Goal: Task Accomplishment & Management: Complete application form

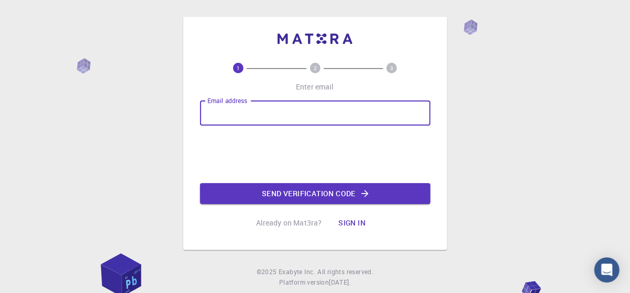
click at [256, 122] on input "Email address" at bounding box center [315, 113] width 231 height 25
type input "F"
type input "[EMAIL_ADDRESS][DOMAIN_NAME]"
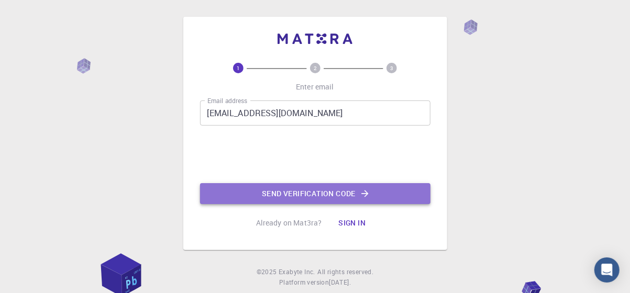
click at [405, 194] on button "Send verification code" at bounding box center [315, 193] width 231 height 21
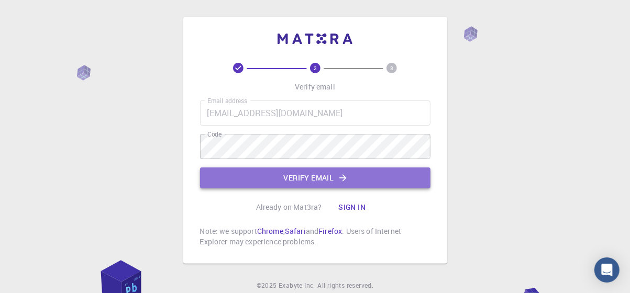
click at [292, 180] on button "Verify email" at bounding box center [315, 178] width 231 height 21
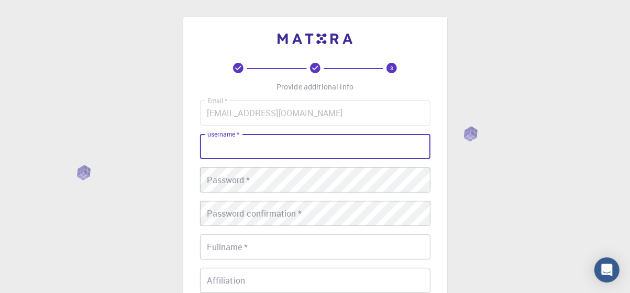
click at [282, 146] on input "username   *" at bounding box center [315, 146] width 231 height 25
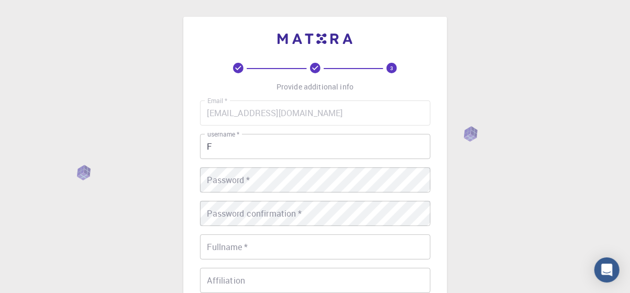
click at [260, 148] on input "F" at bounding box center [315, 146] width 231 height 25
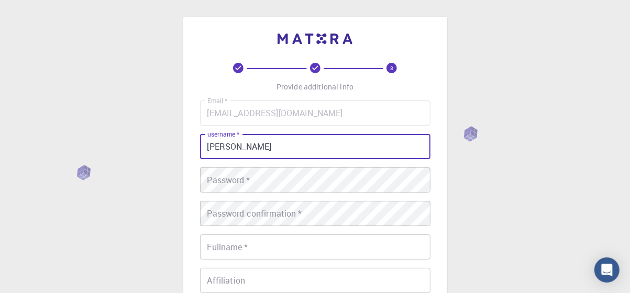
type input "[PERSON_NAME]"
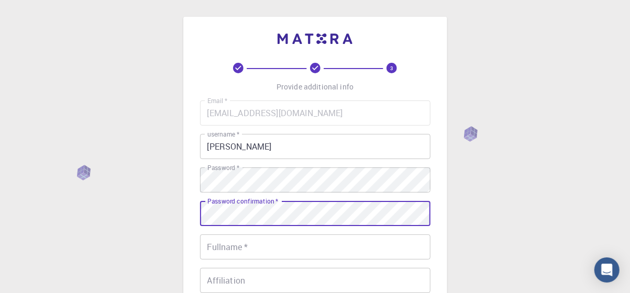
click at [226, 243] on input "Fullname   *" at bounding box center [315, 247] width 231 height 25
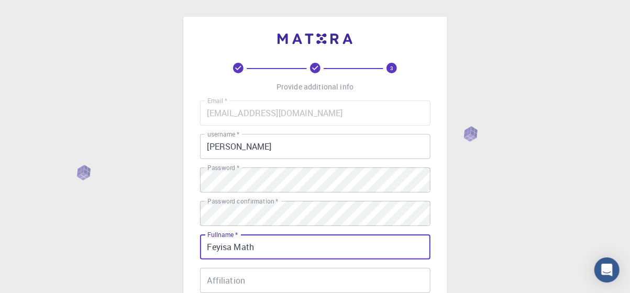
click at [289, 246] on input "Feyisa Math" at bounding box center [315, 247] width 231 height 25
type input "[PERSON_NAME]"
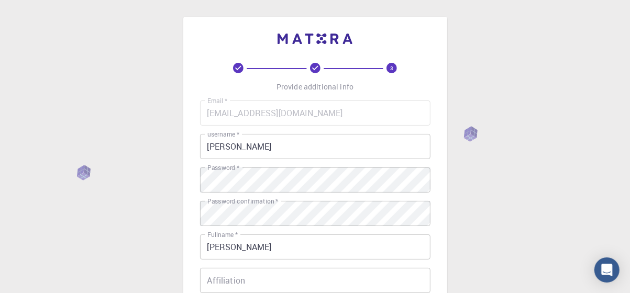
click at [438, 231] on div "3 Provide additional info Email   * feyisamathewos0@gmail.com Email   * usernam…" at bounding box center [315, 240] width 264 height 447
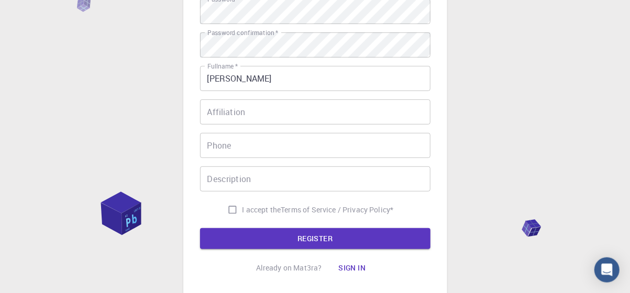
scroll to position [191, 0]
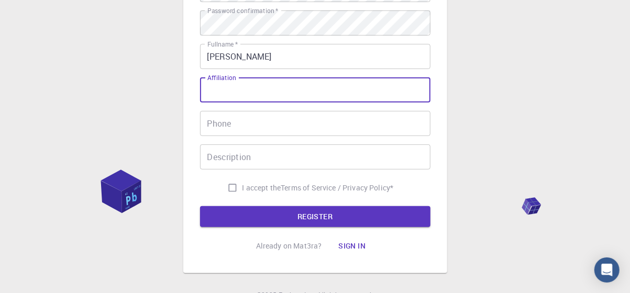
click at [298, 85] on input "Affiliation" at bounding box center [315, 90] width 231 height 25
type input "Mr"
click at [254, 128] on input "Phone" at bounding box center [315, 123] width 231 height 25
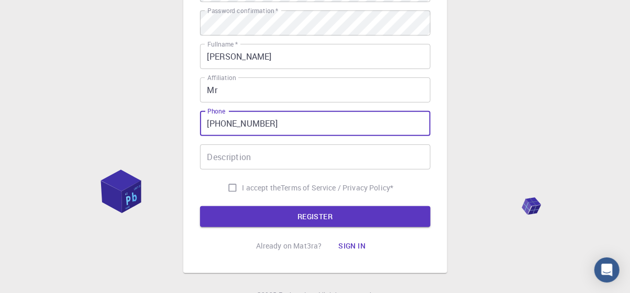
type input "[PHONE_NUMBER]"
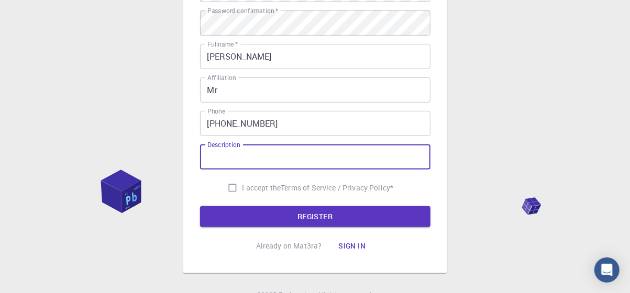
click at [245, 153] on input "Description" at bounding box center [315, 157] width 231 height 25
type input "Researcher"
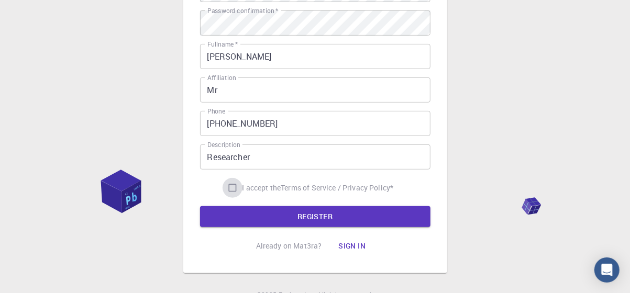
click at [234, 186] on input "I accept the Terms of Service / Privacy Policy *" at bounding box center [233, 188] width 20 height 20
checkbox input "true"
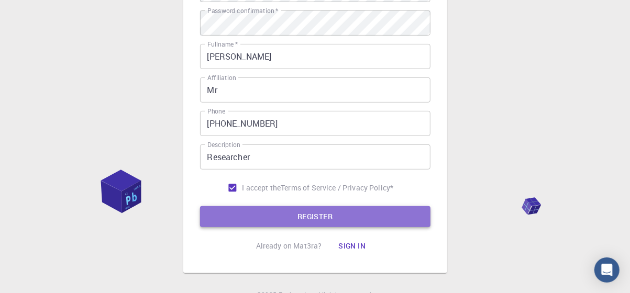
click at [254, 210] on button "REGISTER" at bounding box center [315, 216] width 231 height 21
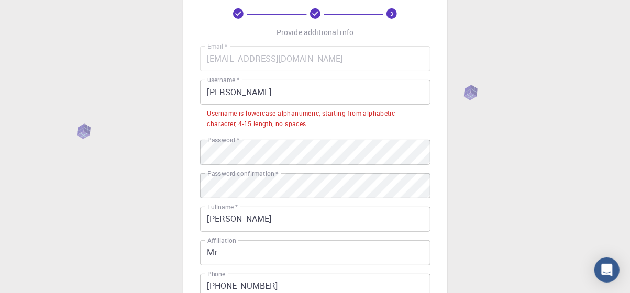
scroll to position [47, 0]
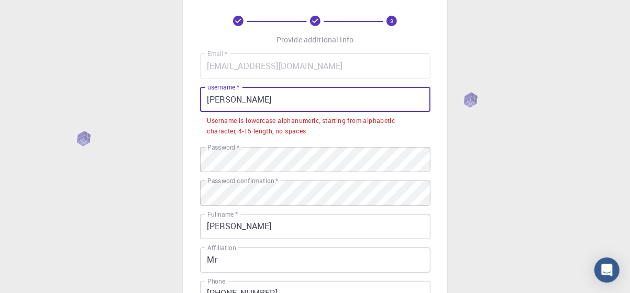
click at [234, 102] on input "[PERSON_NAME]" at bounding box center [315, 99] width 231 height 25
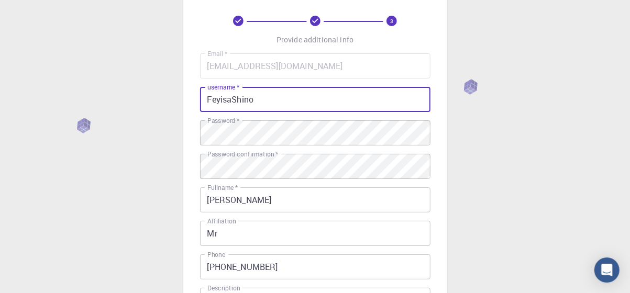
click at [207, 102] on input "FeyisaShino" at bounding box center [315, 99] width 231 height 25
click at [438, 123] on div "3 Provide additional info Email   * feyisamathewos0@gmail.com Email   * usernam…" at bounding box center [315, 193] width 264 height 447
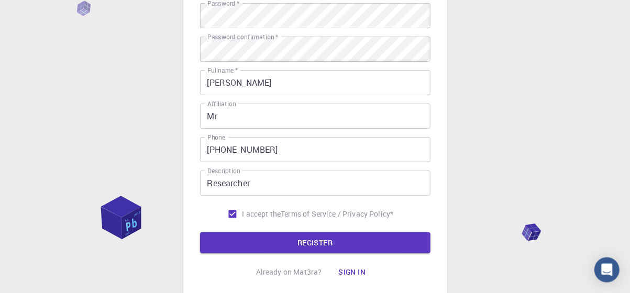
scroll to position [241, 0]
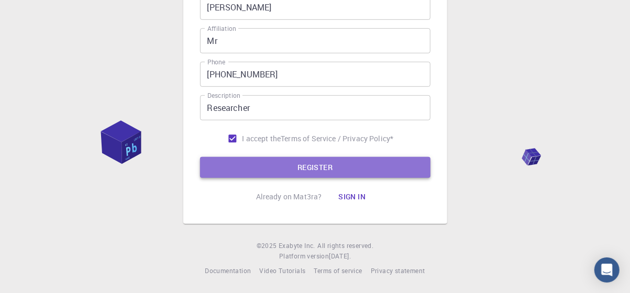
click at [368, 163] on button "REGISTER" at bounding box center [315, 167] width 231 height 21
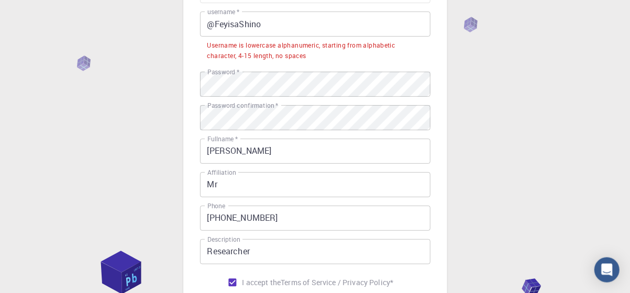
scroll to position [77, 0]
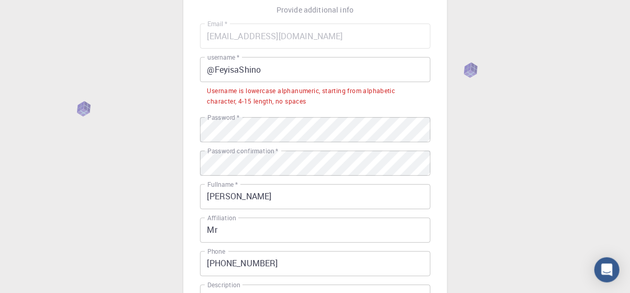
click at [630, 76] on div "3 Provide additional info Email   * feyisamathewos0@gmail.com Email   * usernam…" at bounding box center [315, 203] width 630 height 560
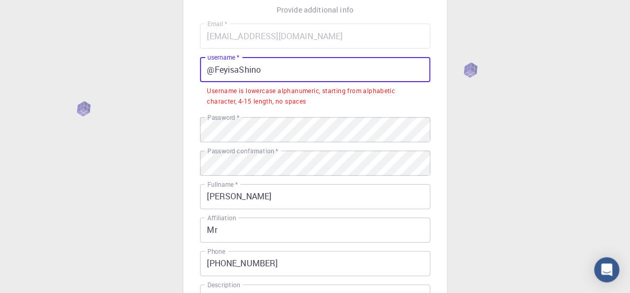
click at [218, 68] on input "@FeyisaShino" at bounding box center [315, 69] width 231 height 25
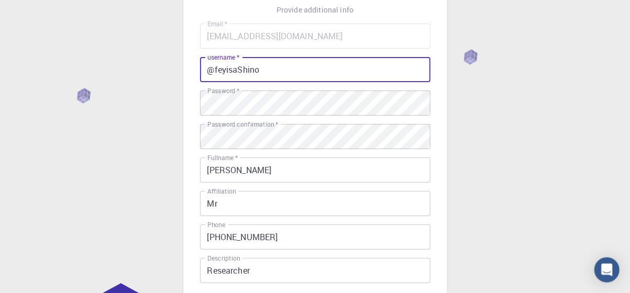
click at [241, 71] on input "@feyisaShino" at bounding box center [315, 69] width 231 height 25
click at [261, 70] on input "@feyisashino" at bounding box center [315, 69] width 231 height 25
click at [449, 131] on div "3 Provide additional info Email   * feyisamathewos0@gmail.com Email   * usernam…" at bounding box center [315, 189] width 630 height 533
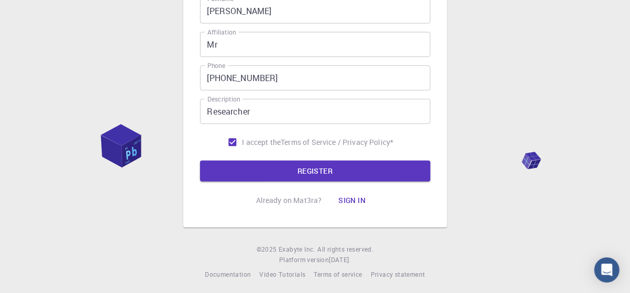
scroll to position [241, 0]
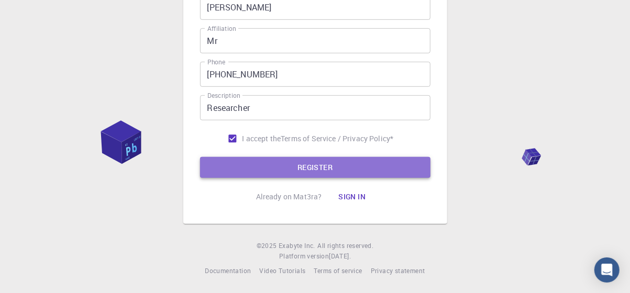
click at [370, 166] on button "REGISTER" at bounding box center [315, 167] width 231 height 21
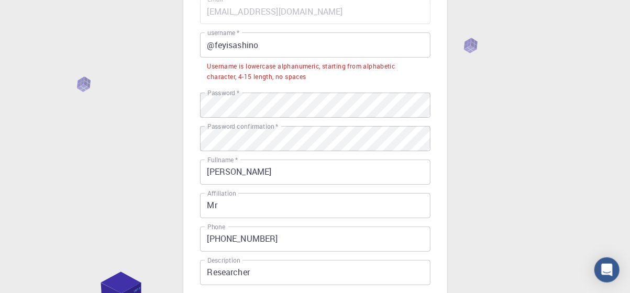
scroll to position [66, 0]
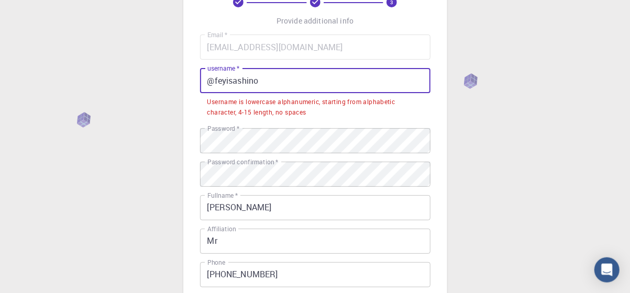
click at [273, 83] on input "@feyisashino" at bounding box center [315, 80] width 231 height 25
click at [262, 80] on input "@feyisashino" at bounding box center [315, 80] width 231 height 25
click at [258, 78] on input "@feyisashino" at bounding box center [315, 80] width 231 height 25
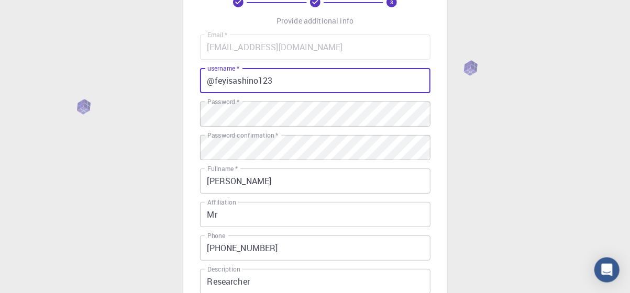
scroll to position [231, 0]
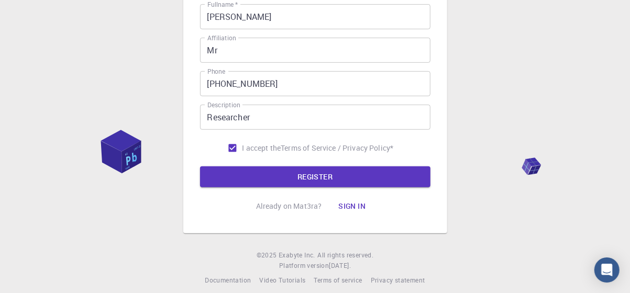
click at [400, 166] on form "Email   * feyisamathewos0@gmail.com Email   * username   * @feyisashino123 user…" at bounding box center [315, 28] width 231 height 317
click at [390, 174] on button "REGISTER" at bounding box center [315, 177] width 231 height 21
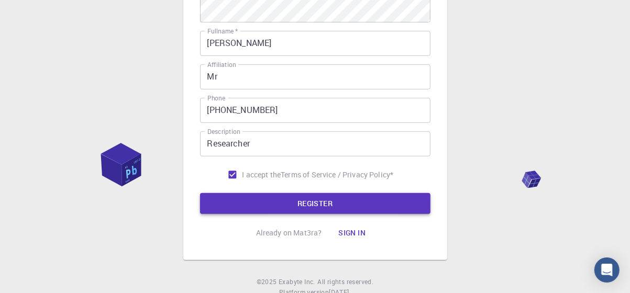
scroll to position [257, 0]
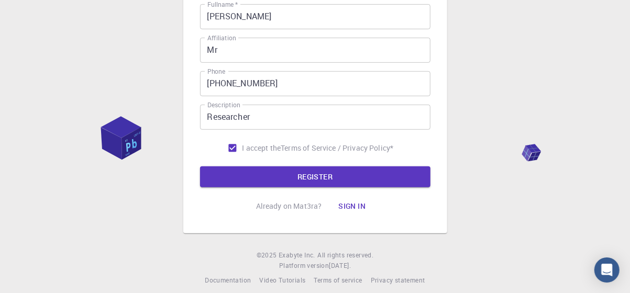
click at [465, 161] on div "3 Provide additional info Email   * feyisamathewos0@gmail.com Email   * usernam…" at bounding box center [315, 23] width 630 height 560
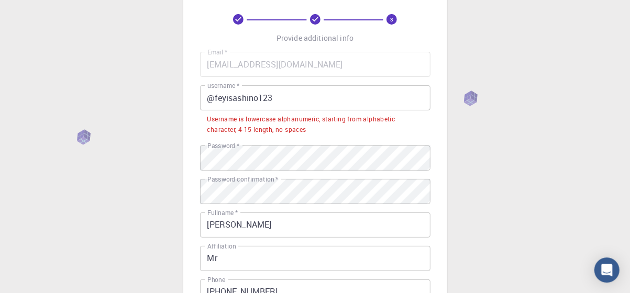
scroll to position [17, 0]
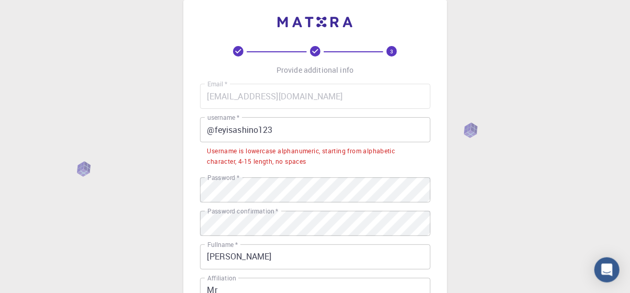
click at [215, 127] on input "@feyisashino123" at bounding box center [315, 129] width 231 height 25
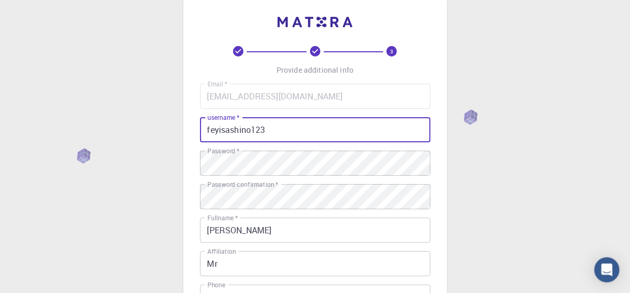
click at [253, 129] on input "feyisashino123" at bounding box center [315, 129] width 231 height 25
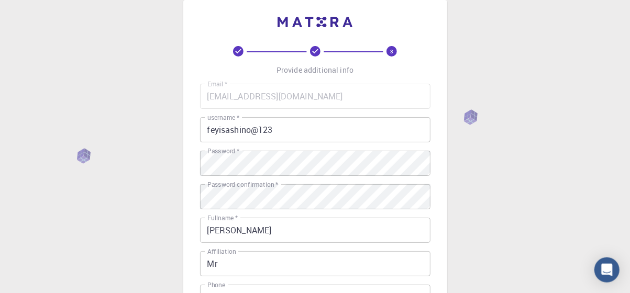
click at [444, 161] on div "3 Provide additional info Email   * feyisamathewos0@gmail.com Email   * usernam…" at bounding box center [315, 223] width 264 height 447
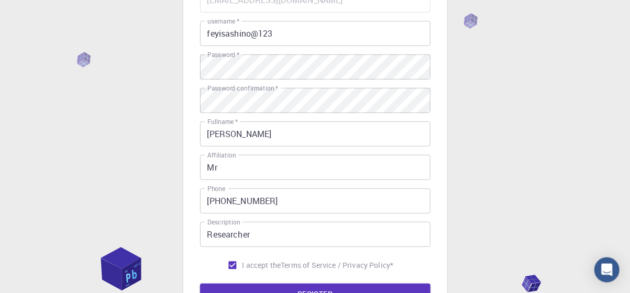
scroll to position [153, 0]
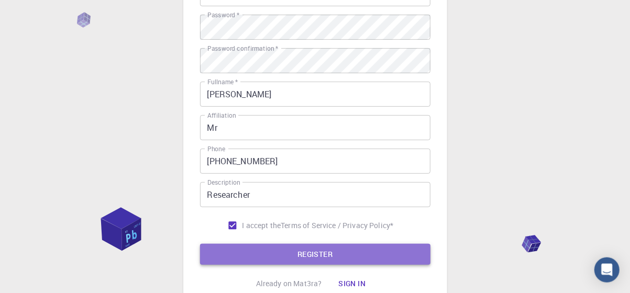
click at [381, 249] on button "REGISTER" at bounding box center [315, 254] width 231 height 21
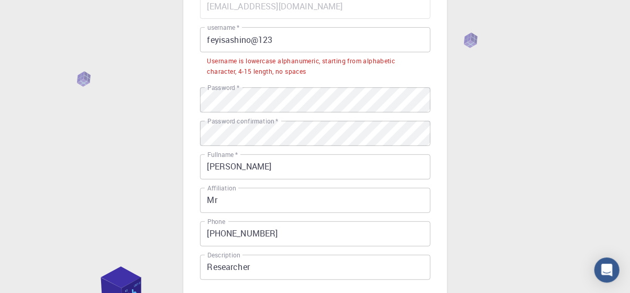
scroll to position [106, 0]
click at [260, 41] on input "feyisashino@123" at bounding box center [315, 40] width 231 height 25
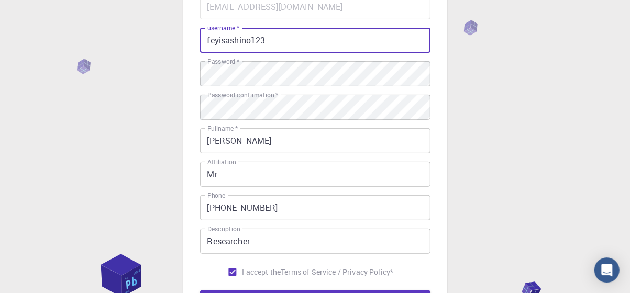
click at [442, 84] on div "3 Provide additional info Email   * feyisamathewos0@gmail.com Email   * usernam…" at bounding box center [315, 133] width 264 height 447
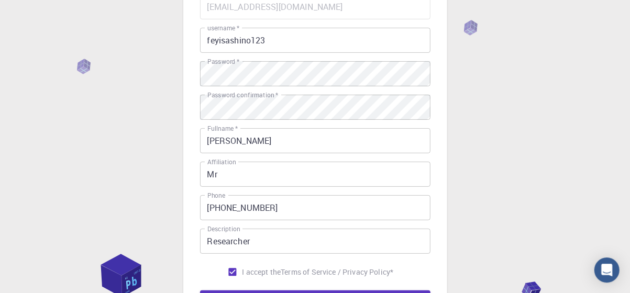
scroll to position [237, 0]
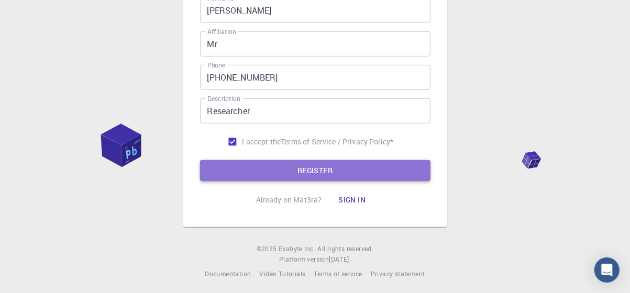
click at [355, 162] on button "REGISTER" at bounding box center [315, 170] width 231 height 21
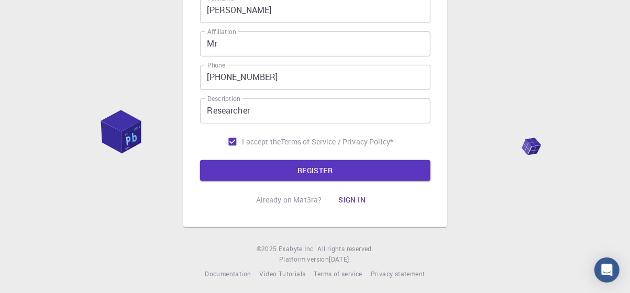
scroll to position [74, 0]
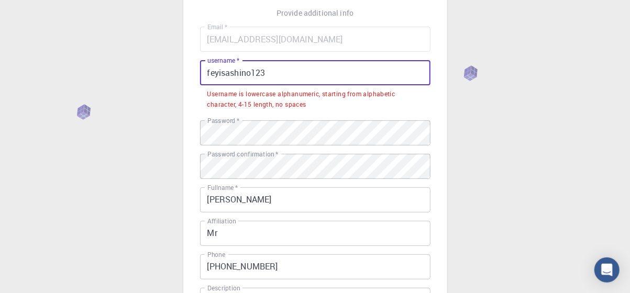
click at [271, 71] on input "feyisashino123" at bounding box center [315, 72] width 231 height 25
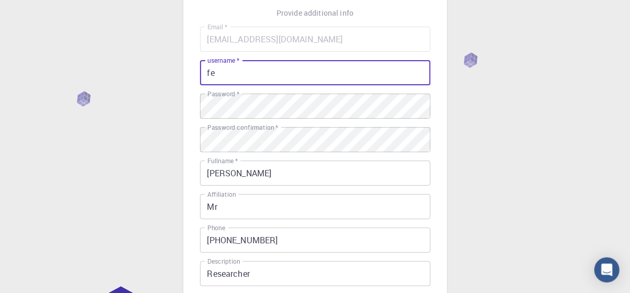
type input "f"
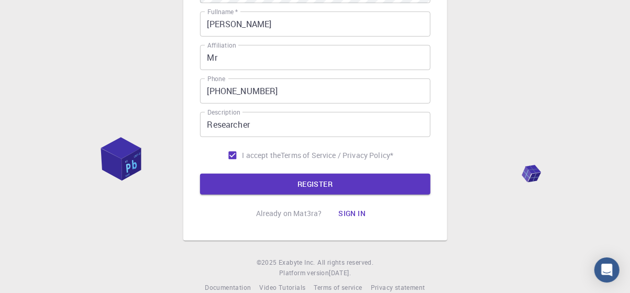
scroll to position [228, 0]
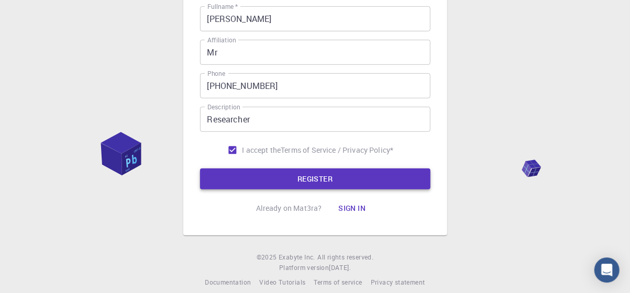
type input "abc12"
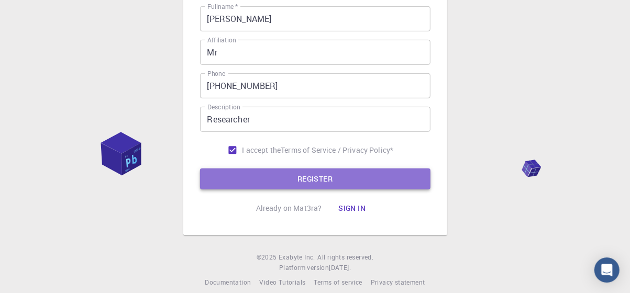
click at [393, 185] on button "REGISTER" at bounding box center [315, 179] width 231 height 21
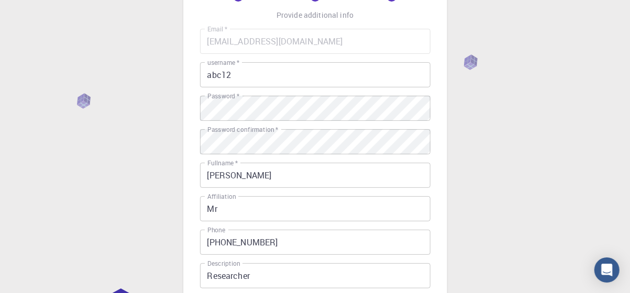
scroll to position [56, 0]
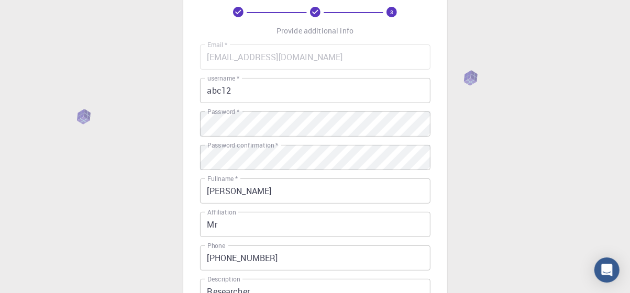
drag, startPoint x: 638, startPoint y: 180, endPoint x: 633, endPoint y: 53, distance: 126.9
click at [630, 53] on body "3 Provide additional info Email   * feyisamathewos0@gmail.com Email   * usernam…" at bounding box center [315, 210] width 630 height 533
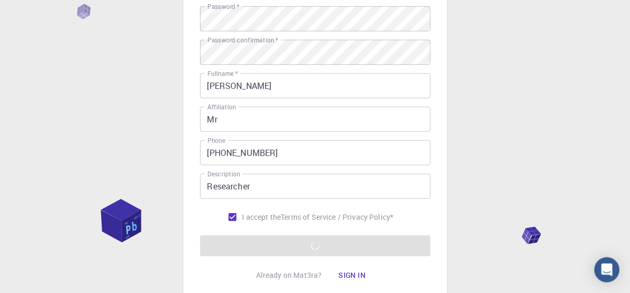
scroll to position [126, 0]
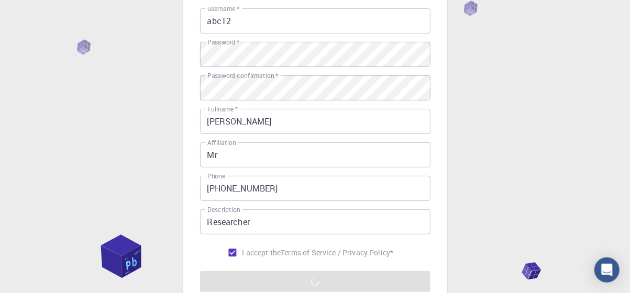
drag, startPoint x: 631, startPoint y: 158, endPoint x: 628, endPoint y: 55, distance: 103.2
click at [628, 55] on div "3 Provide additional info Email   * feyisamathewos0@gmail.com Email   * usernam…" at bounding box center [315, 140] width 630 height 533
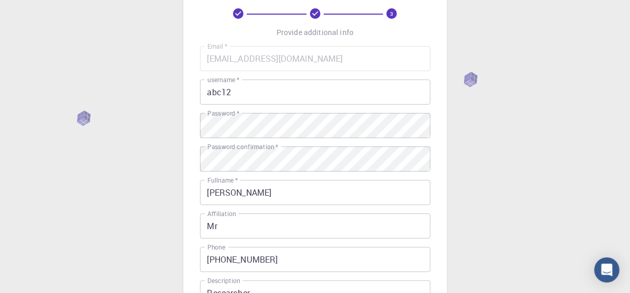
scroll to position [0, 0]
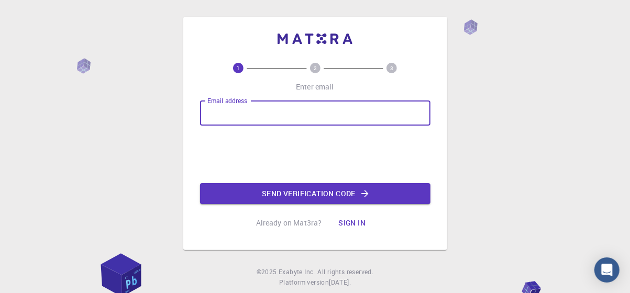
click at [291, 112] on input "Email address" at bounding box center [315, 113] width 231 height 25
type input "[EMAIL_ADDRESS][DOMAIN_NAME]"
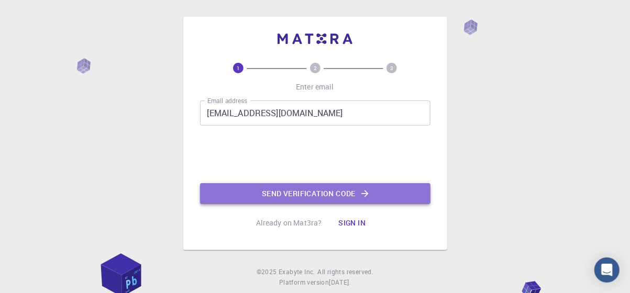
click at [380, 196] on button "Send verification code" at bounding box center [315, 193] width 231 height 21
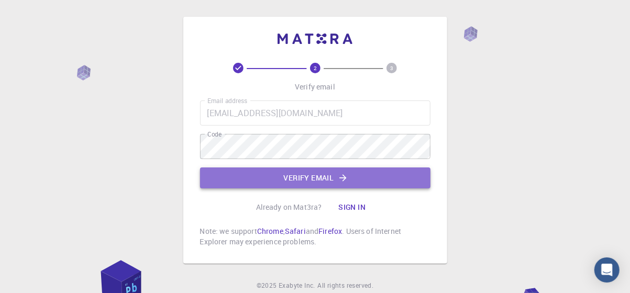
click at [295, 181] on button "Verify email" at bounding box center [315, 178] width 231 height 21
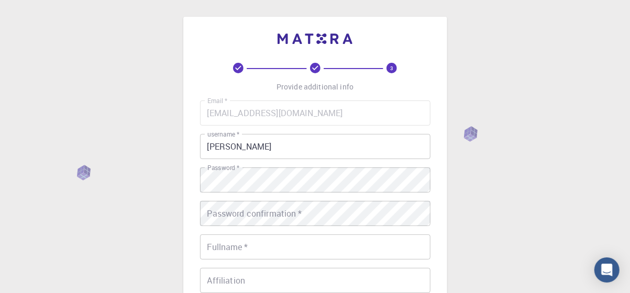
click at [448, 196] on div "3 Provide additional info Email   * [EMAIL_ADDRESS][DOMAIN_NAME] Email   * user…" at bounding box center [315, 266] width 630 height 533
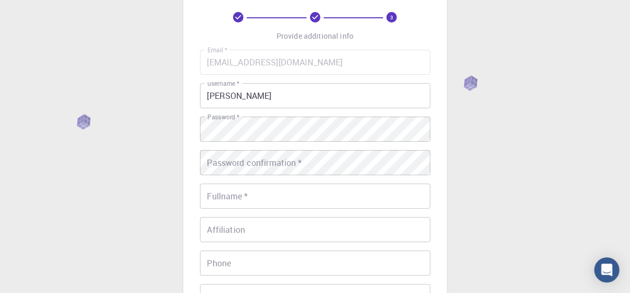
scroll to position [54, 0]
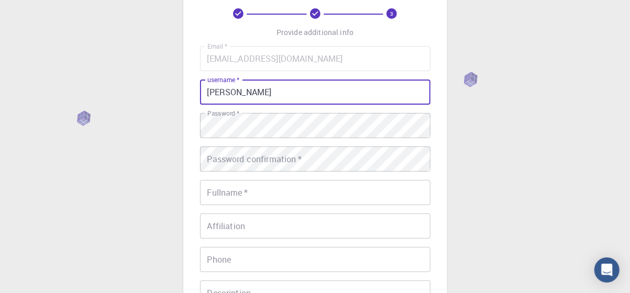
click at [258, 92] on input "[PERSON_NAME]" at bounding box center [315, 92] width 231 height 25
type input "F"
type input "abc123"
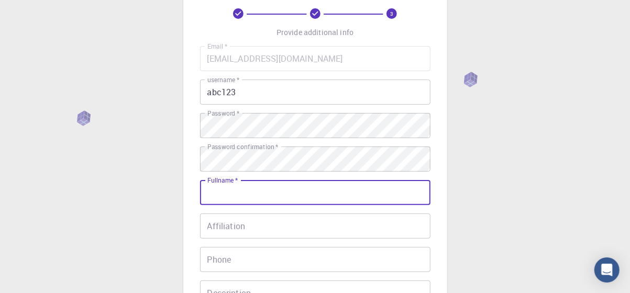
click at [264, 195] on input "Fullname   *" at bounding box center [315, 192] width 231 height 25
type input "[PERSON_NAME]"
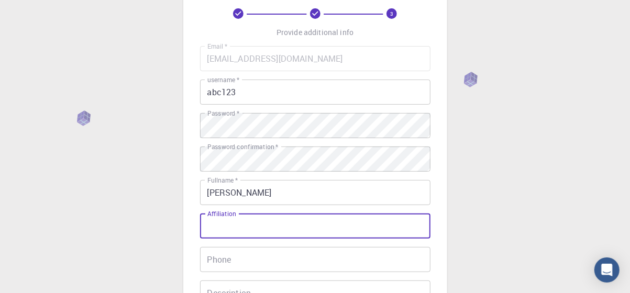
click at [242, 227] on input "Affiliation" at bounding box center [315, 226] width 231 height 25
type input "Mr"
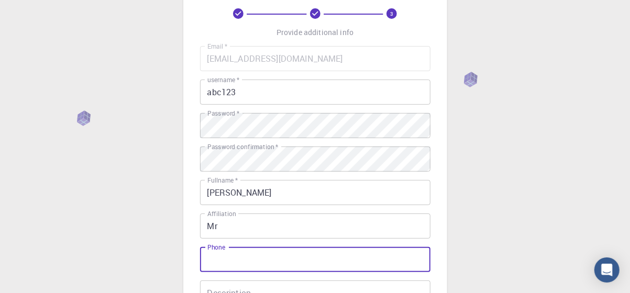
click at [218, 255] on input "Phone" at bounding box center [315, 259] width 231 height 25
type input "[PHONE_NUMBER]"
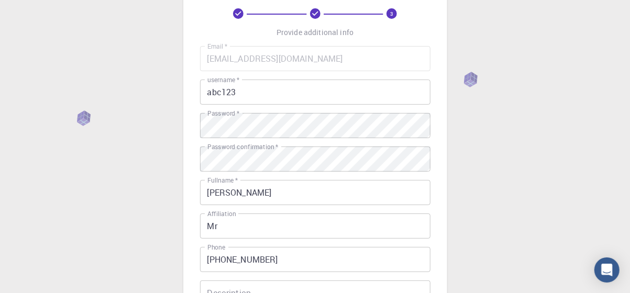
click at [438, 253] on div "3 Provide additional info Email   * [EMAIL_ADDRESS][DOMAIN_NAME] Email   * user…" at bounding box center [315, 185] width 264 height 447
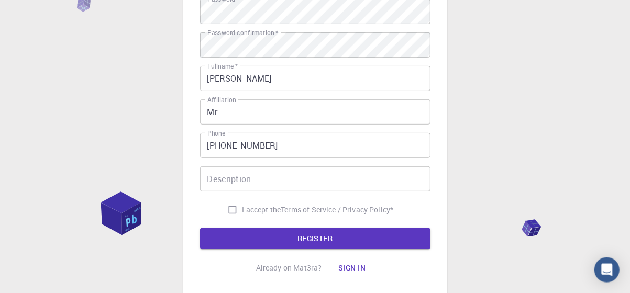
scroll to position [191, 0]
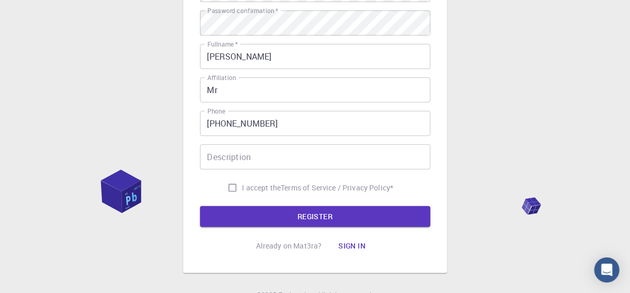
click at [293, 145] on input "Description" at bounding box center [315, 157] width 231 height 25
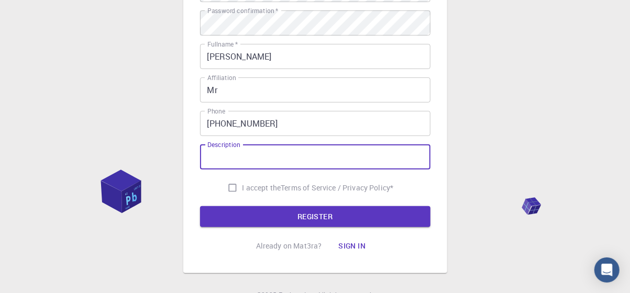
type input "S"
click at [252, 163] on input "Description" at bounding box center [315, 157] width 231 height 25
type input "Researcher"
click at [233, 190] on input "I accept the Terms of Service / Privacy Policy *" at bounding box center [233, 188] width 20 height 20
checkbox input "true"
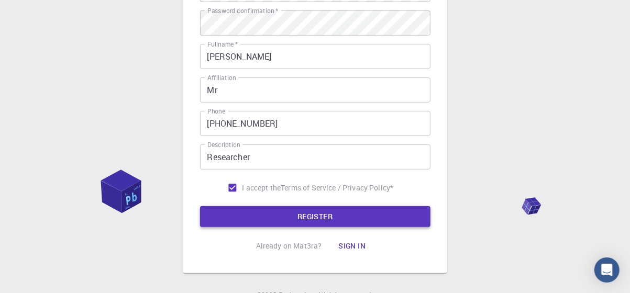
click at [293, 213] on button "REGISTER" at bounding box center [315, 216] width 231 height 21
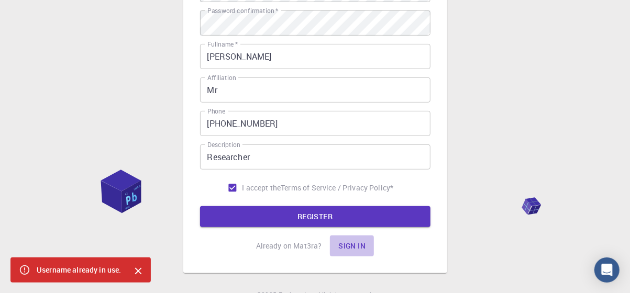
click at [349, 241] on button "Sign in" at bounding box center [352, 246] width 44 height 21
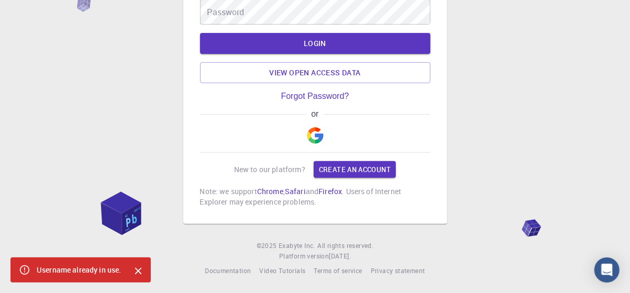
scroll to position [82, 0]
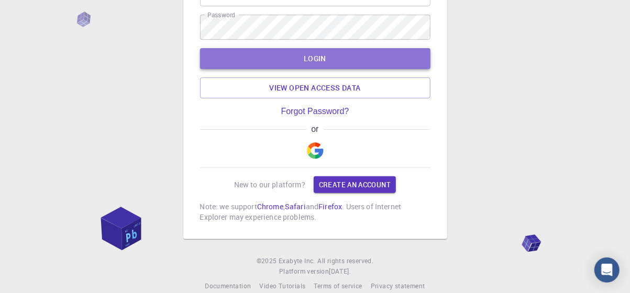
click at [355, 58] on button "LOGIN" at bounding box center [315, 58] width 231 height 21
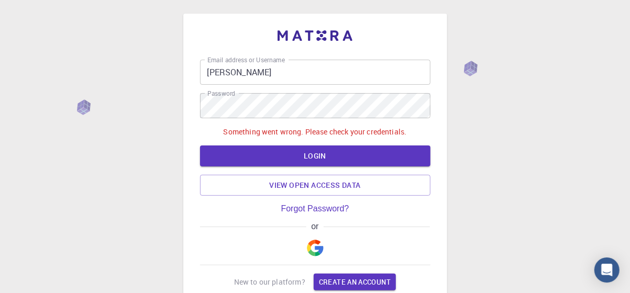
scroll to position [1, 0]
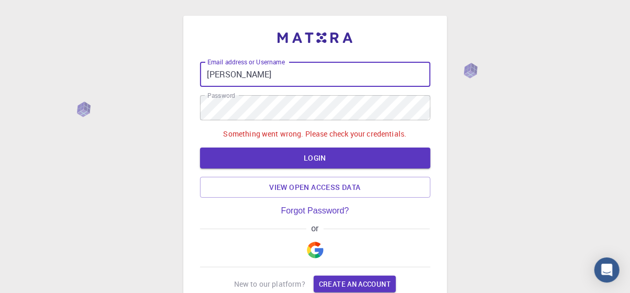
click at [262, 72] on input "[PERSON_NAME]" at bounding box center [315, 74] width 231 height 25
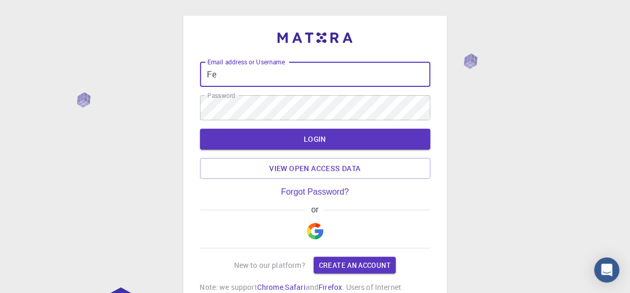
type input "F"
type input "A"
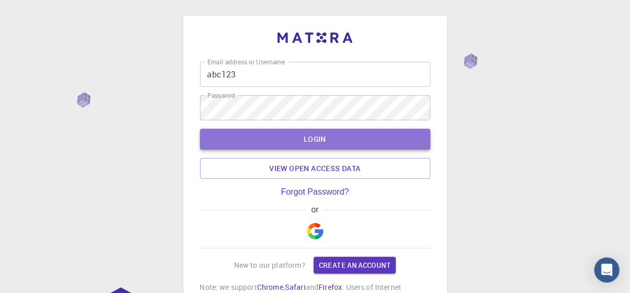
click at [301, 141] on button "LOGIN" at bounding box center [315, 139] width 231 height 21
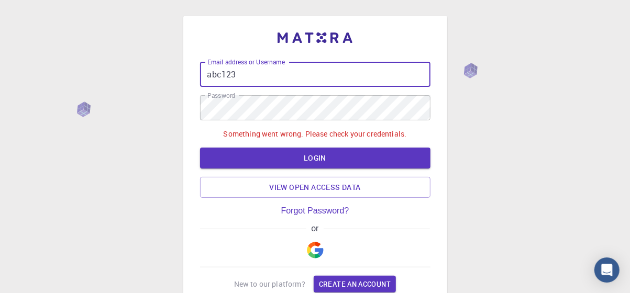
click at [243, 79] on input "abc123" at bounding box center [315, 74] width 231 height 25
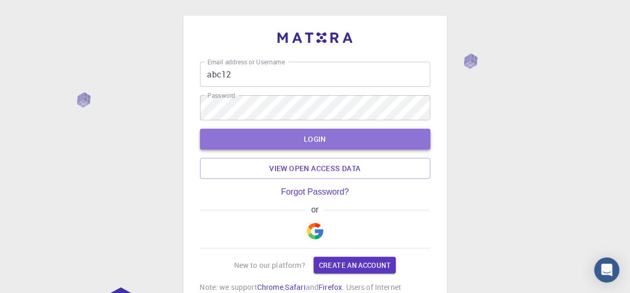
click at [338, 144] on button "LOGIN" at bounding box center [315, 139] width 231 height 21
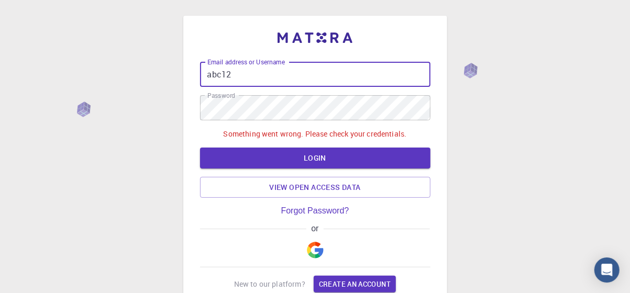
click at [234, 78] on input "abc12" at bounding box center [315, 74] width 231 height 25
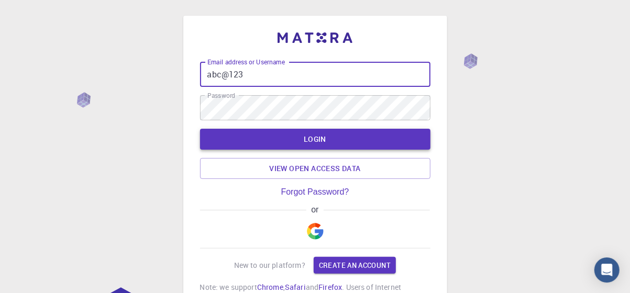
type input "abc@123"
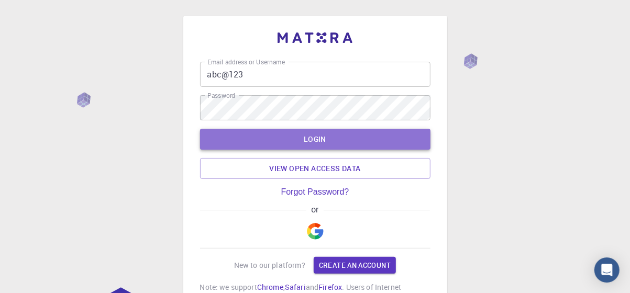
click at [286, 137] on button "LOGIN" at bounding box center [315, 139] width 231 height 21
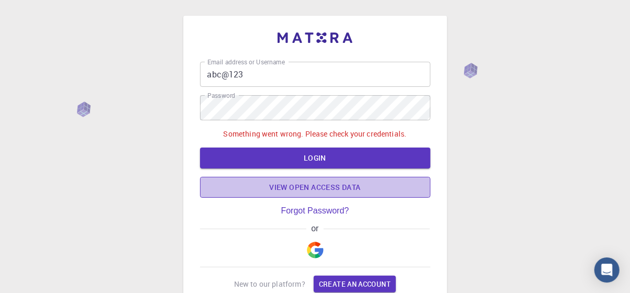
click at [332, 190] on link "View open access data" at bounding box center [315, 187] width 231 height 21
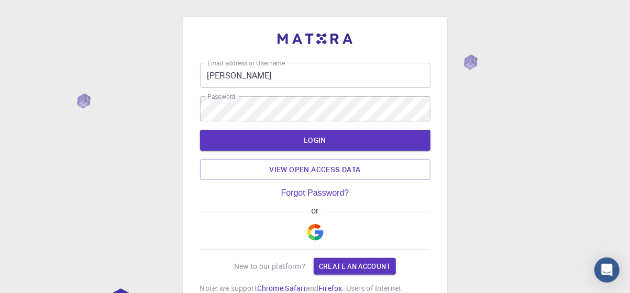
scroll to position [1, 0]
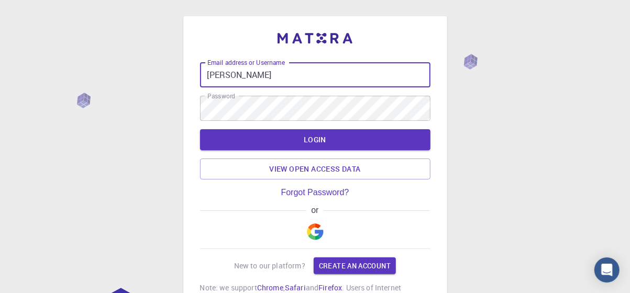
click at [265, 86] on input "[PERSON_NAME]" at bounding box center [315, 74] width 231 height 25
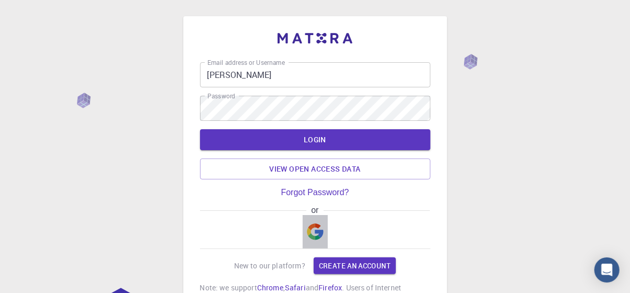
click at [316, 235] on img "button" at bounding box center [315, 232] width 17 height 17
click at [93, 144] on div "Email address or Username [PERSON_NAME] Email address or Username Password Pass…" at bounding box center [315, 194] width 630 height 390
click at [264, 71] on input "[PERSON_NAME]" at bounding box center [315, 74] width 231 height 25
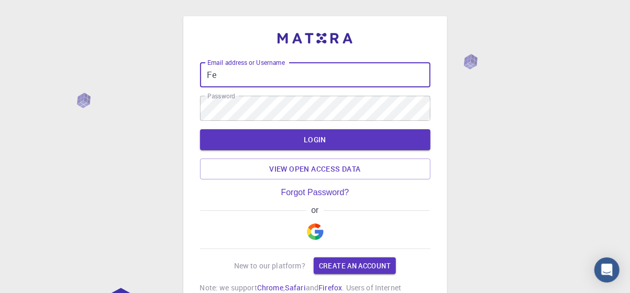
type input "F"
click at [223, 80] on input "f" at bounding box center [315, 74] width 231 height 25
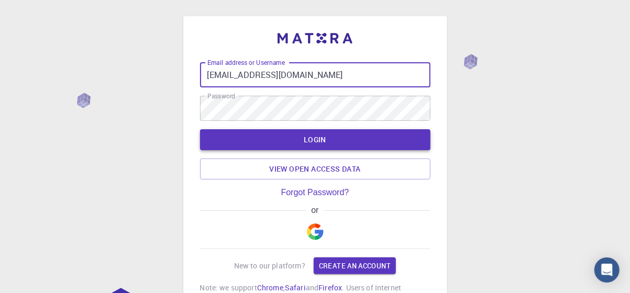
type input "[EMAIL_ADDRESS][DOMAIN_NAME]"
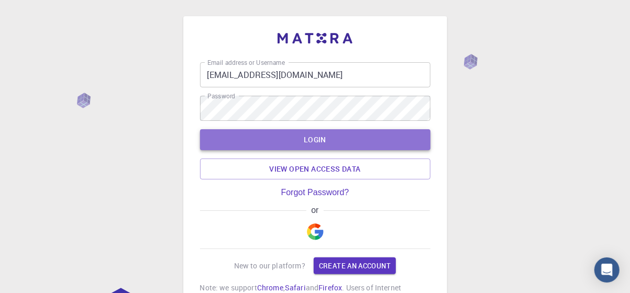
click at [328, 140] on button "LOGIN" at bounding box center [315, 139] width 231 height 21
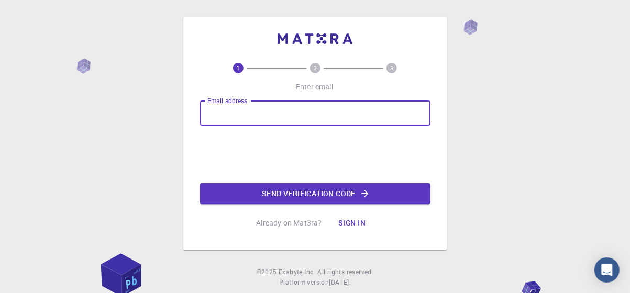
click at [272, 111] on input "Email address" at bounding box center [315, 113] width 231 height 25
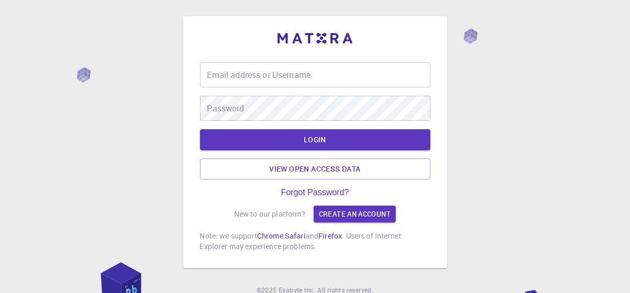
scroll to position [1, 0]
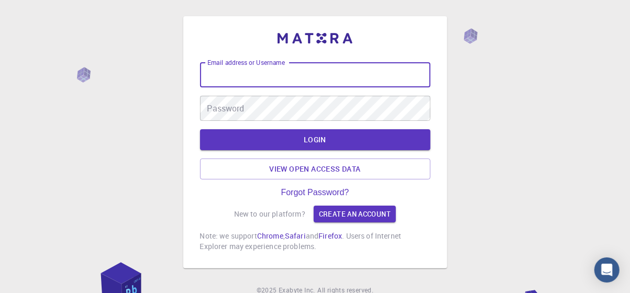
click at [249, 83] on input "Email address or Username" at bounding box center [315, 74] width 231 height 25
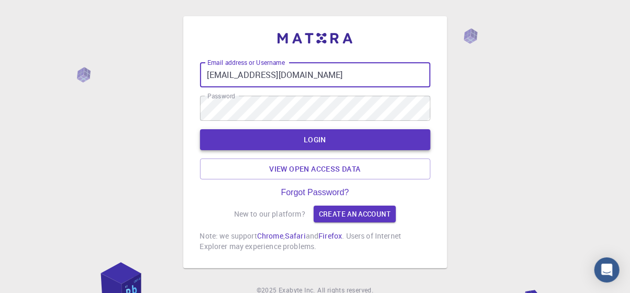
type input "[EMAIL_ADDRESS][DOMAIN_NAME]"
click at [311, 137] on button "LOGIN" at bounding box center [315, 139] width 231 height 21
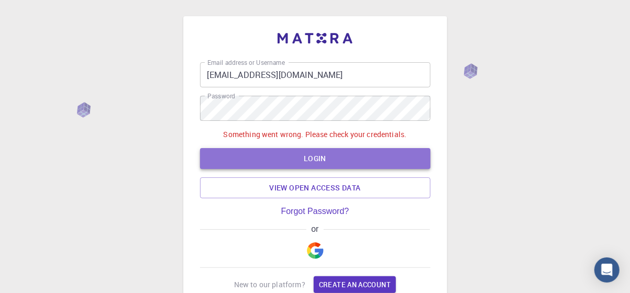
click at [324, 151] on button "LOGIN" at bounding box center [315, 158] width 231 height 21
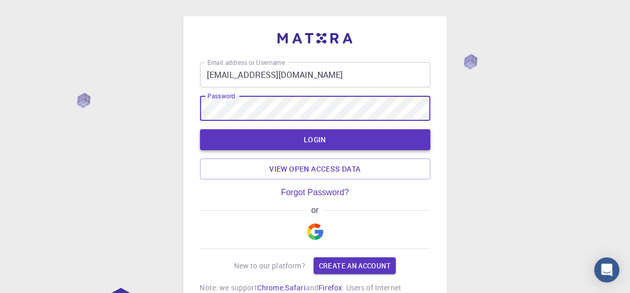
click at [347, 147] on button "LOGIN" at bounding box center [315, 139] width 231 height 21
